Goal: Find specific page/section: Find specific page/section

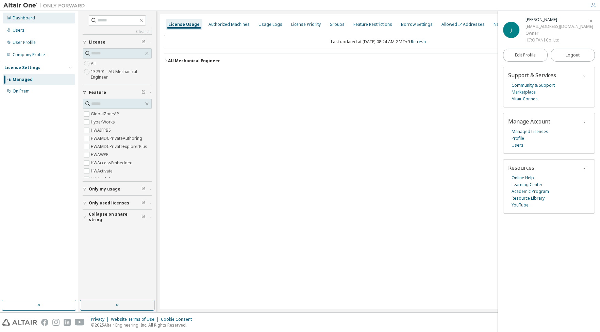
click at [31, 21] on div "Dashboard" at bounding box center [39, 18] width 72 height 11
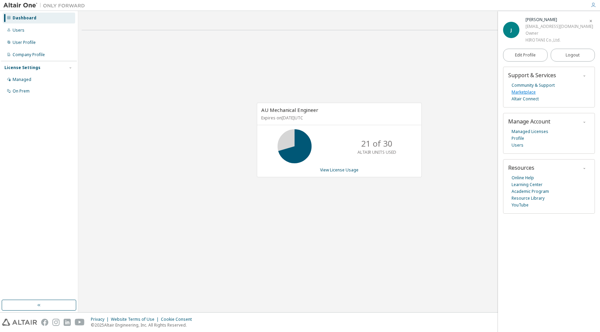
click at [519, 93] on link "Marketplace" at bounding box center [524, 92] width 24 height 7
